Goal: Information Seeking & Learning: Learn about a topic

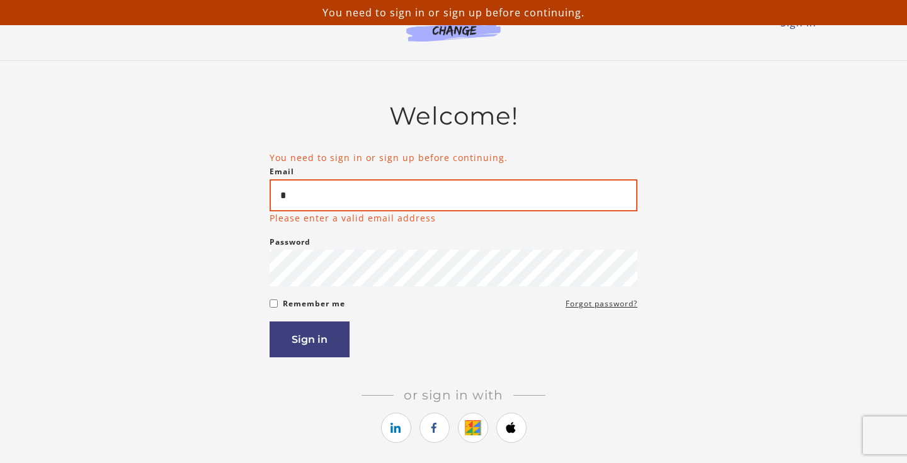
click at [314, 202] on input "*" at bounding box center [453, 195] width 368 height 32
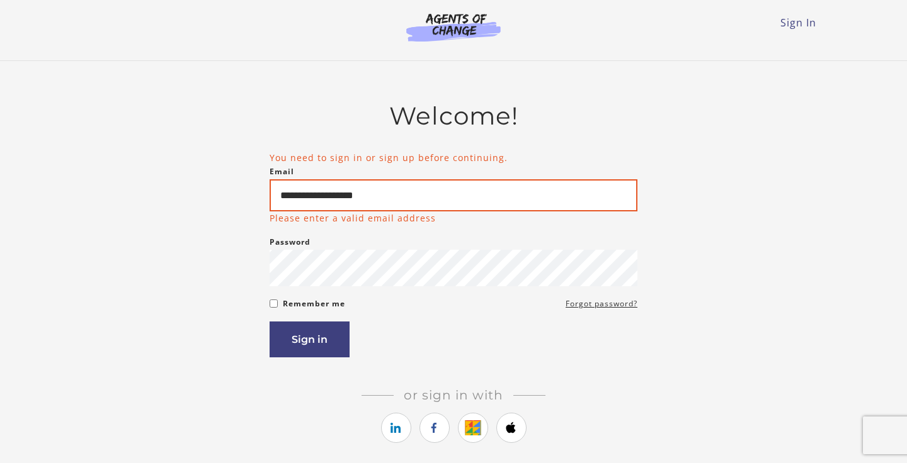
type input "**********"
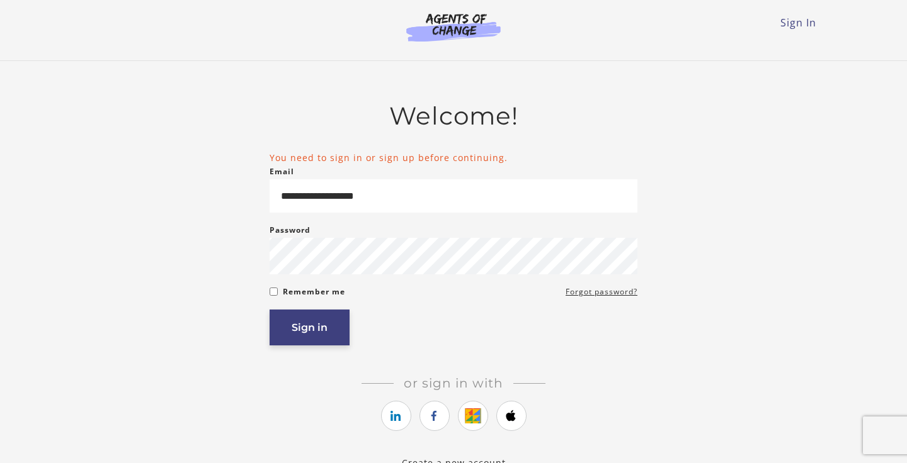
click at [321, 343] on button "Sign in" at bounding box center [309, 328] width 80 height 36
click at [477, 424] on icon "https://courses.thinkific.com/users/auth/google?ss%5Breferral%5D=&ss%5Buser_ret…" at bounding box center [473, 416] width 16 height 15
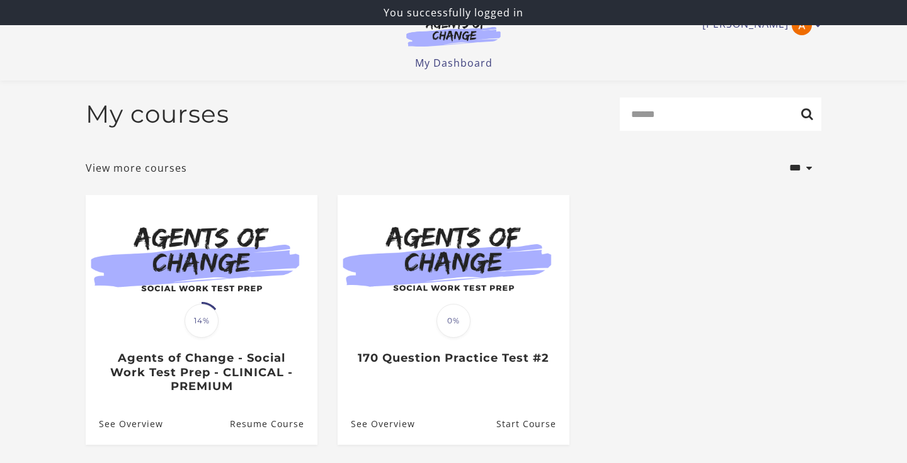
scroll to position [116, 0]
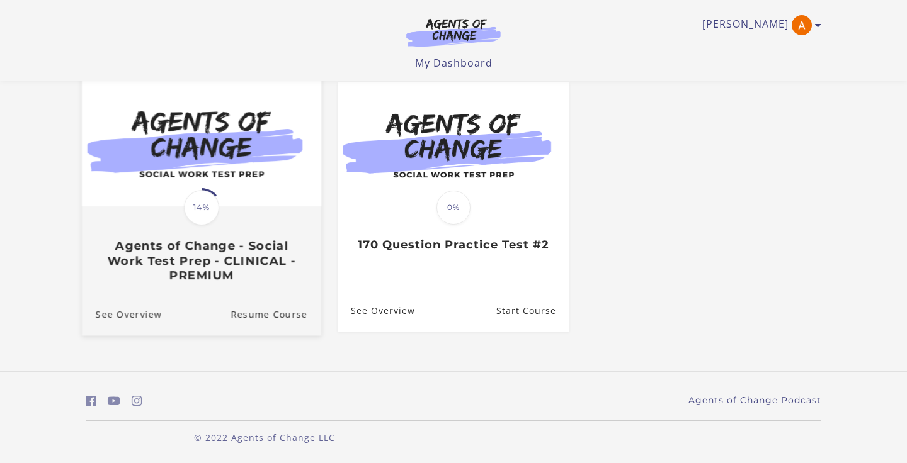
click at [263, 236] on div "Translation missing: en.liquid.partials.dashboard_course_card.progress_descript…" at bounding box center [201, 245] width 239 height 75
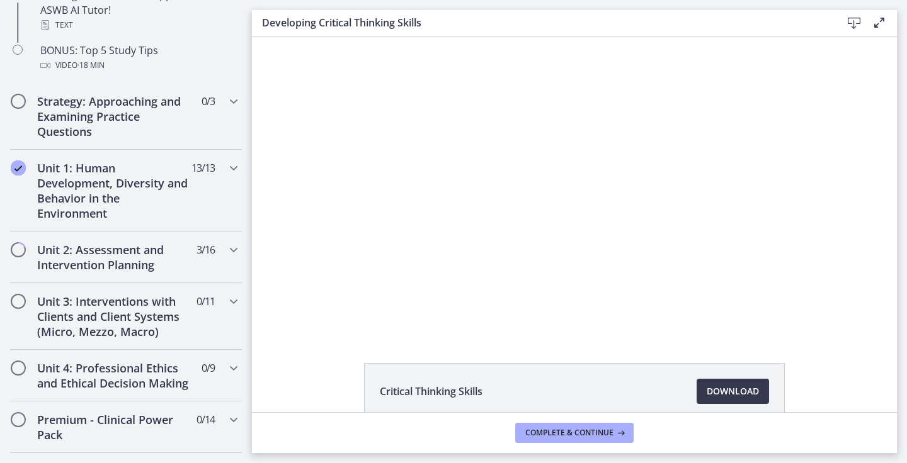
scroll to position [708, 0]
click at [23, 259] on div "Unit 2: Assessment and Intervention Planning 3 / 16 Completed" at bounding box center [126, 257] width 232 height 52
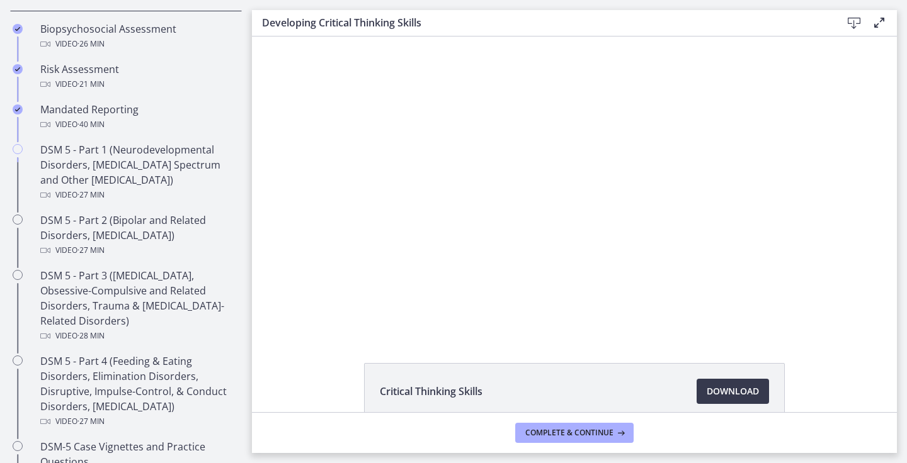
scroll to position [442, 0]
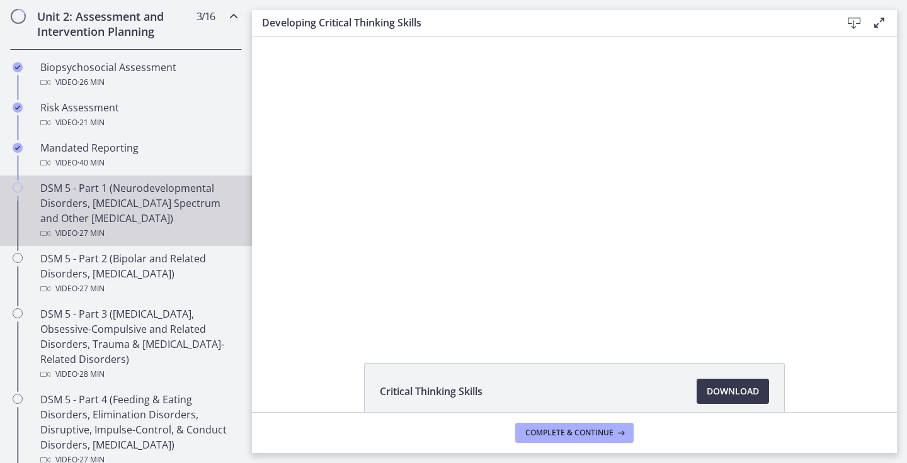
click at [111, 212] on div "DSM 5 - Part 1 (Neurodevelopmental Disorders, [MEDICAL_DATA] Spectrum and Other…" at bounding box center [138, 211] width 196 height 60
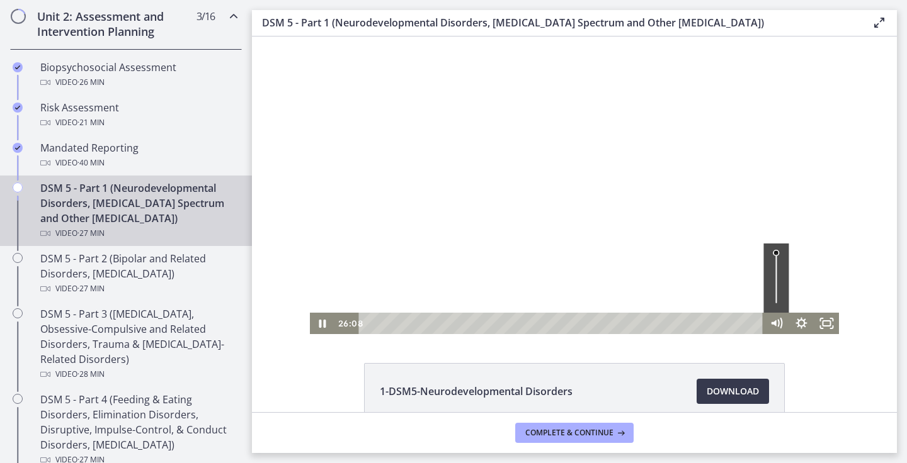
click at [775, 264] on div "Volume" at bounding box center [775, 278] width 25 height 69
click at [802, 323] on icon "Show settings menu" at bounding box center [801, 324] width 30 height 26
click at [825, 283] on span "1.5x" at bounding box center [816, 280] width 31 height 21
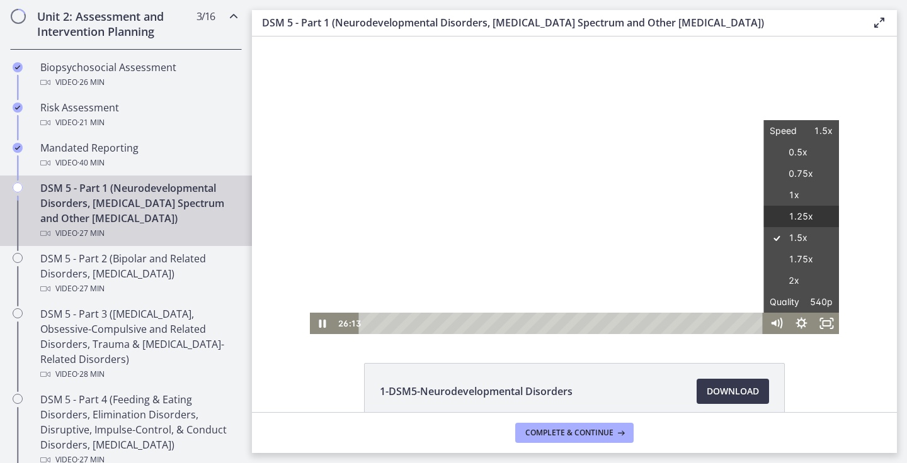
click at [805, 217] on label "1.25x" at bounding box center [801, 217] width 76 height 22
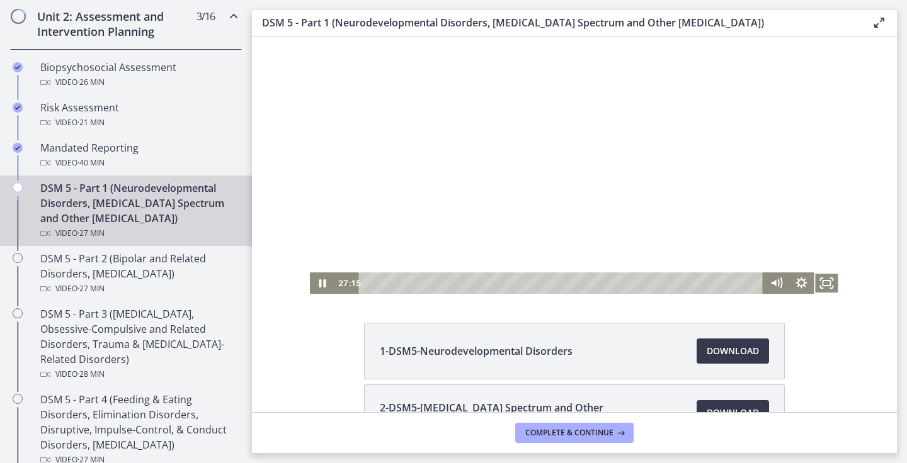
scroll to position [22, 0]
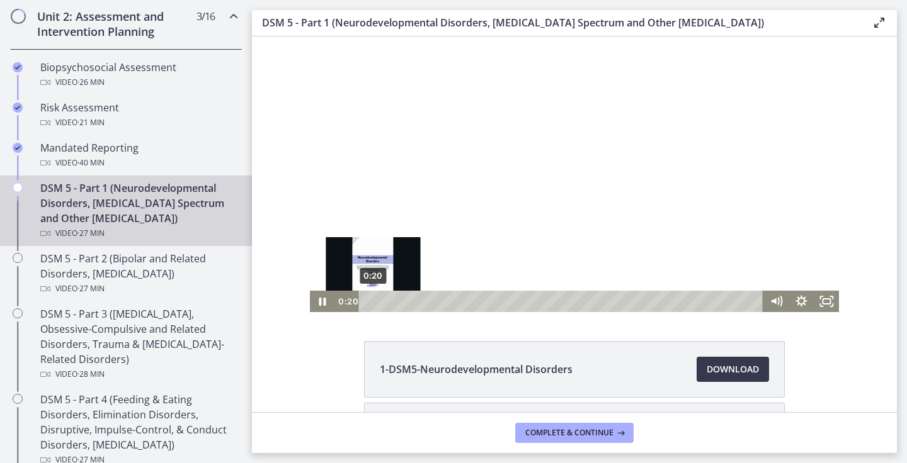
click at [373, 300] on div "0:20" at bounding box center [562, 301] width 389 height 21
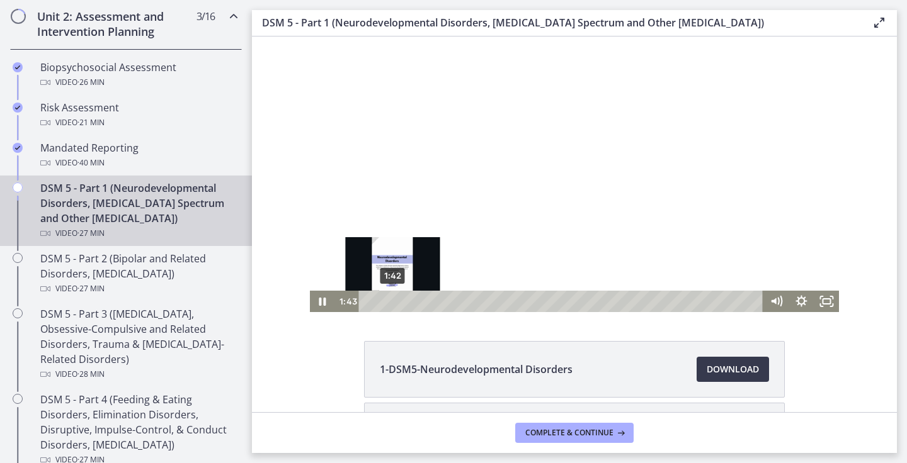
scroll to position [0, 0]
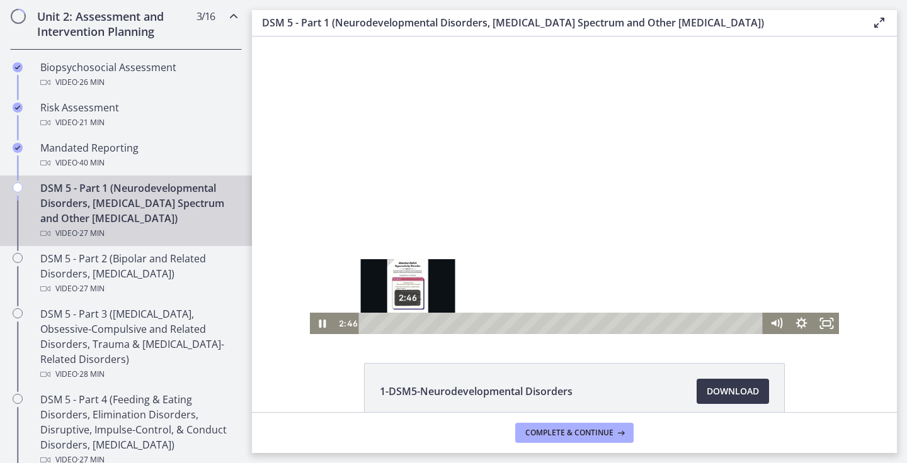
click at [407, 322] on div "2:46" at bounding box center [562, 323] width 389 height 21
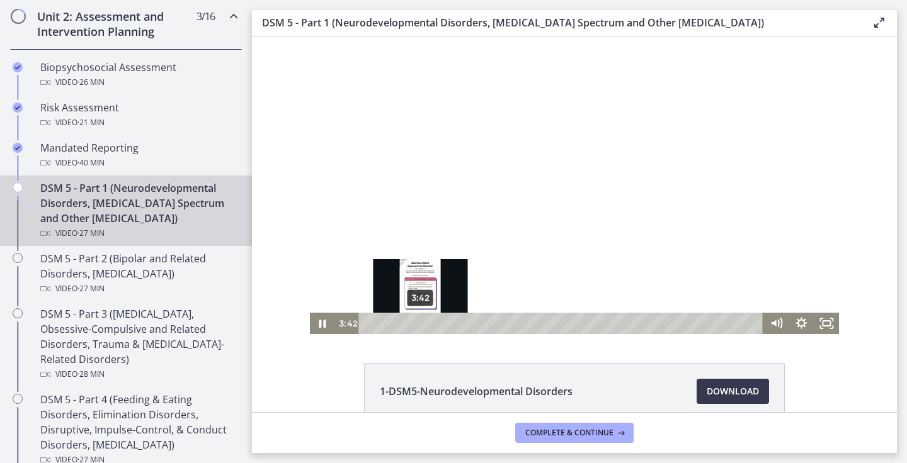
click at [421, 323] on div "3:42" at bounding box center [562, 323] width 389 height 21
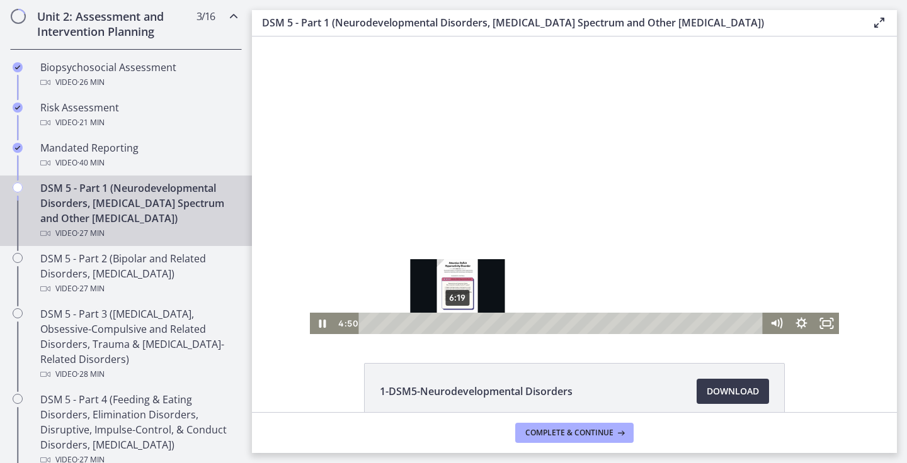
click at [458, 324] on div "6:19" at bounding box center [562, 323] width 389 height 21
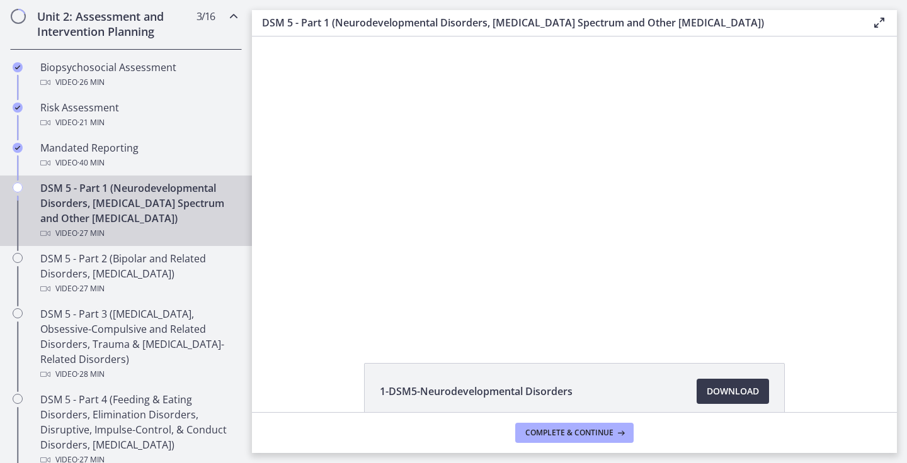
click at [552, 336] on div "1-DSM5-Neurodevelopmental Disorders Download Opens in a new window 2-DSM5-Schiz…" at bounding box center [574, 225] width 645 height 376
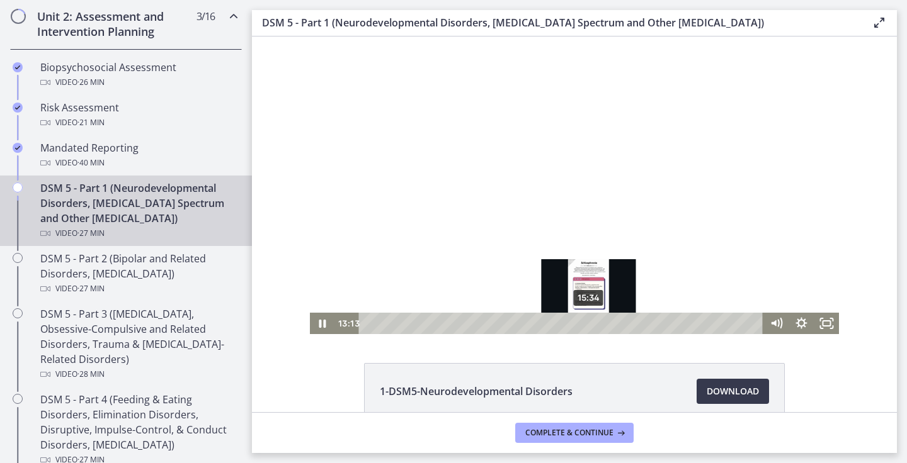
click at [589, 324] on div "15:34" at bounding box center [562, 323] width 389 height 21
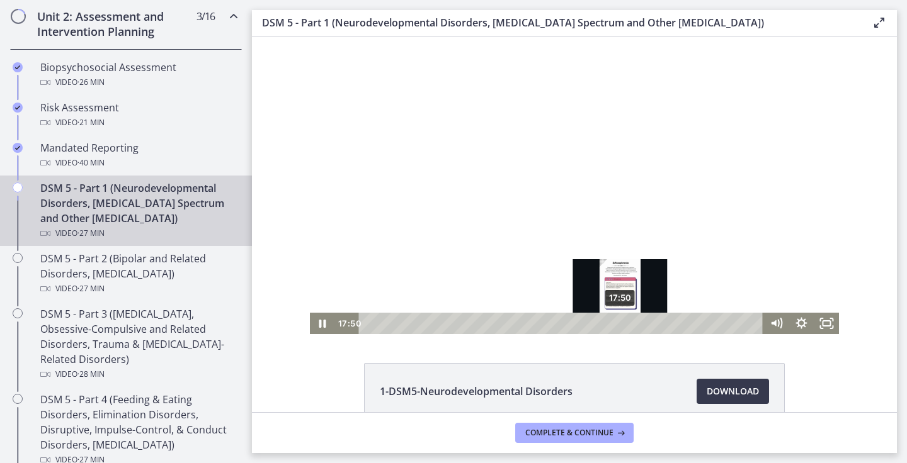
click at [621, 325] on div "17:50" at bounding box center [562, 323] width 389 height 21
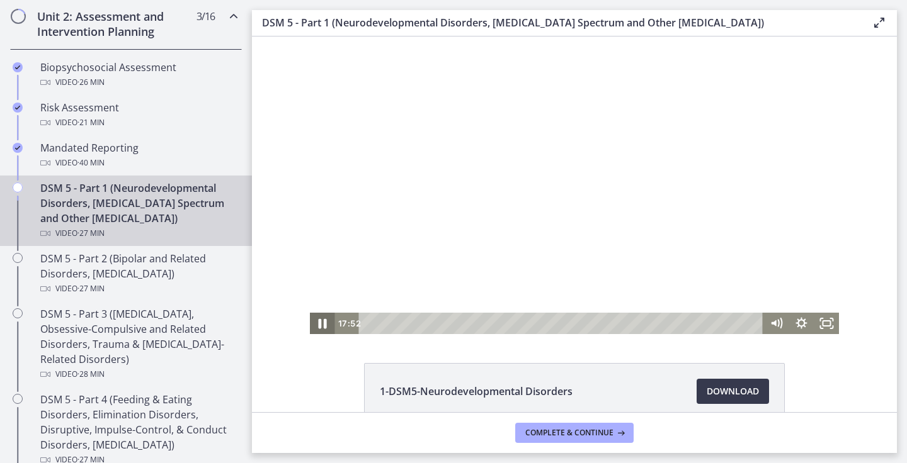
click at [317, 320] on icon "Pause" at bounding box center [322, 324] width 30 height 26
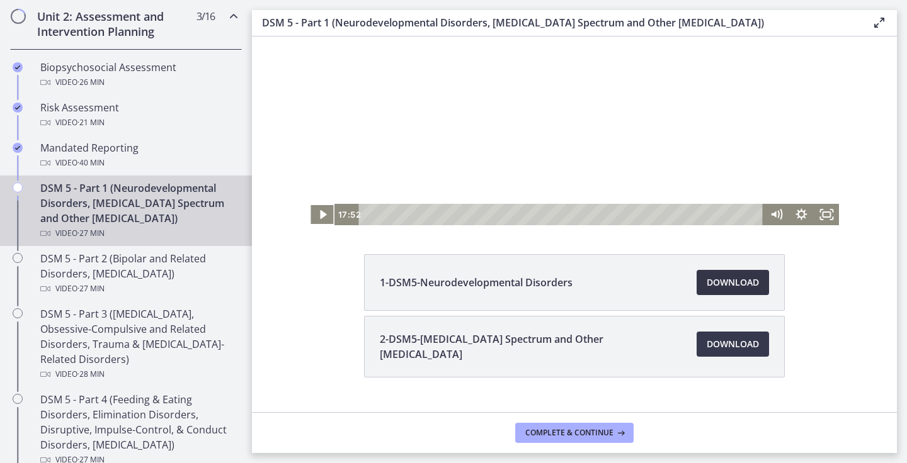
scroll to position [135, 0]
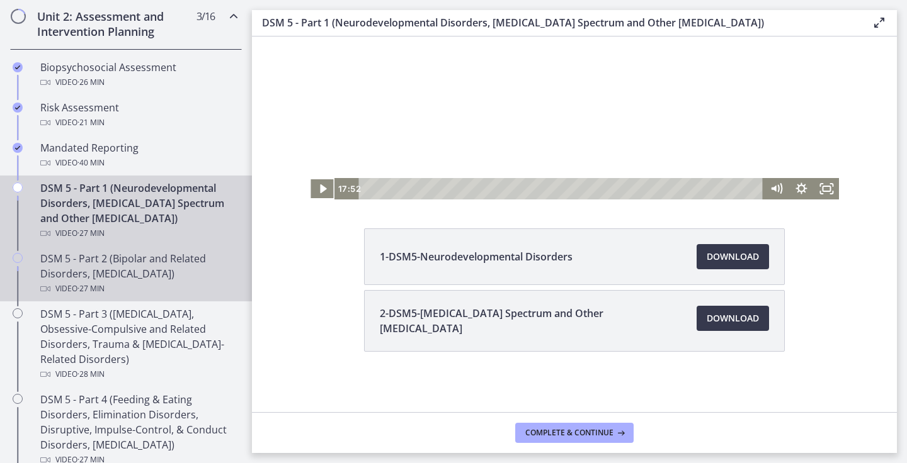
click at [105, 282] on span "· 27 min" at bounding box center [90, 288] width 27 height 15
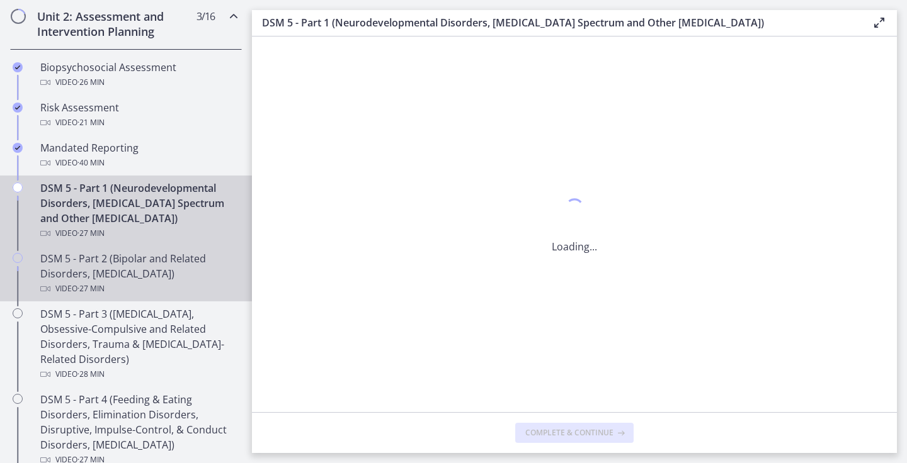
scroll to position [0, 0]
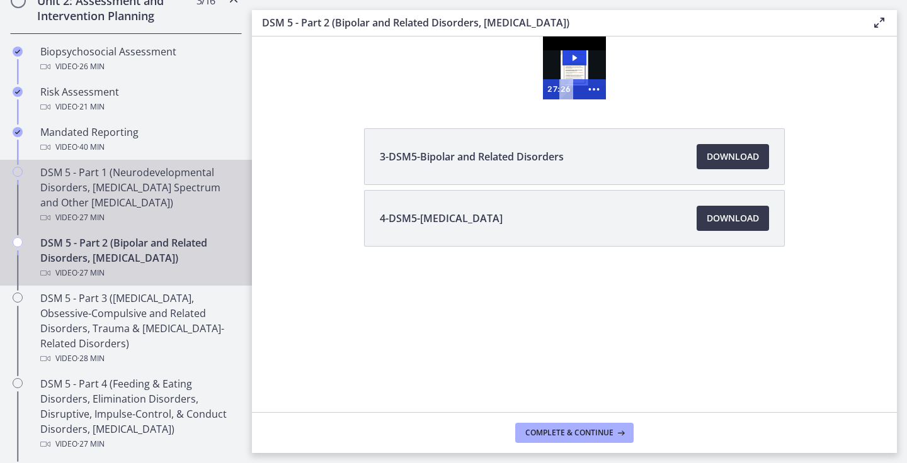
click at [162, 196] on div "DSM 5 - Part 1 (Neurodevelopmental Disorders, Schizophrenia Spectrum and Other …" at bounding box center [138, 195] width 196 height 60
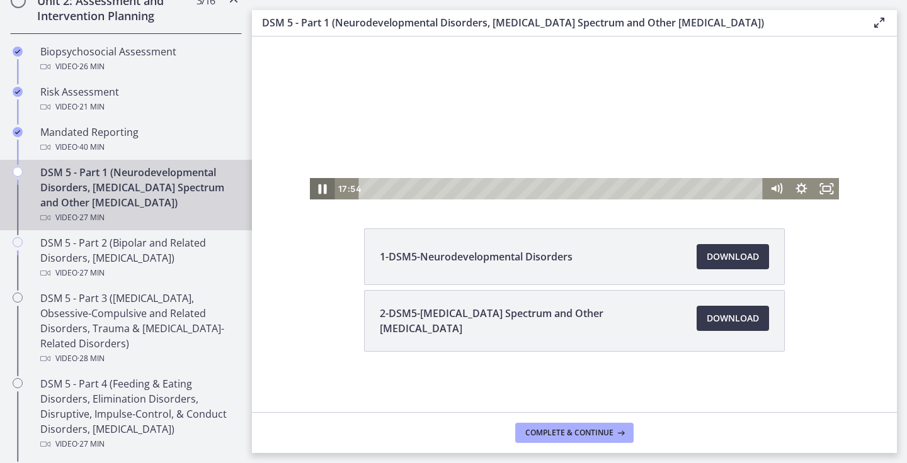
click at [315, 191] on icon "Pause" at bounding box center [322, 189] width 30 height 26
